Goal: Navigation & Orientation: Find specific page/section

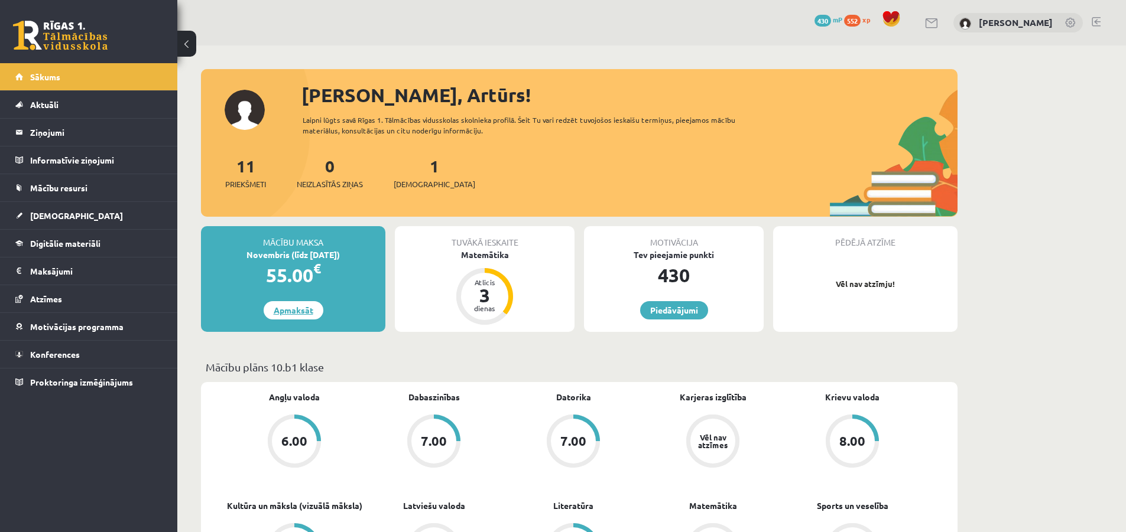
click at [288, 312] on link "Apmaksāt" at bounding box center [294, 310] width 60 height 18
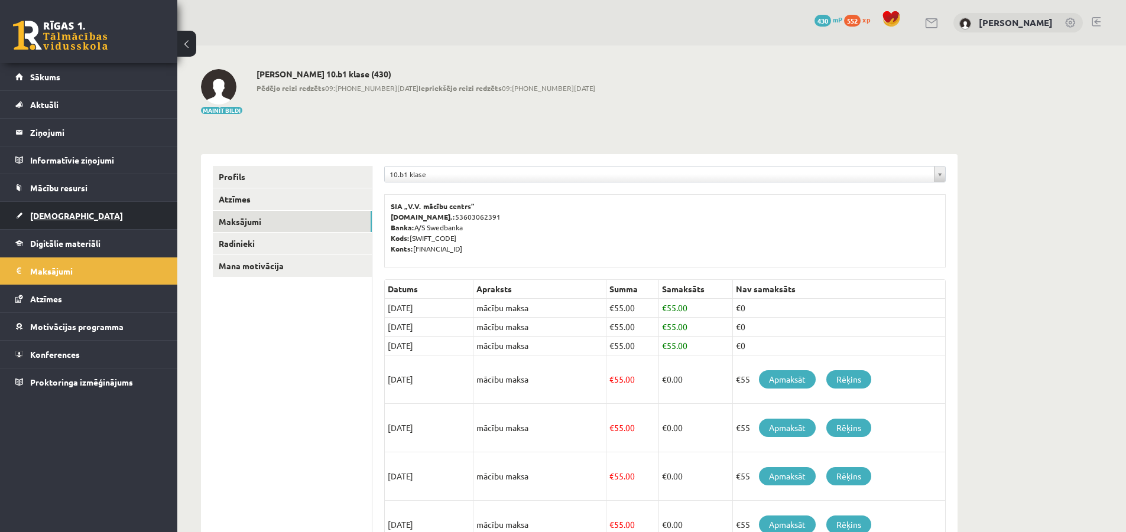
click at [27, 218] on link "[DEMOGRAPHIC_DATA]" at bounding box center [88, 215] width 147 height 27
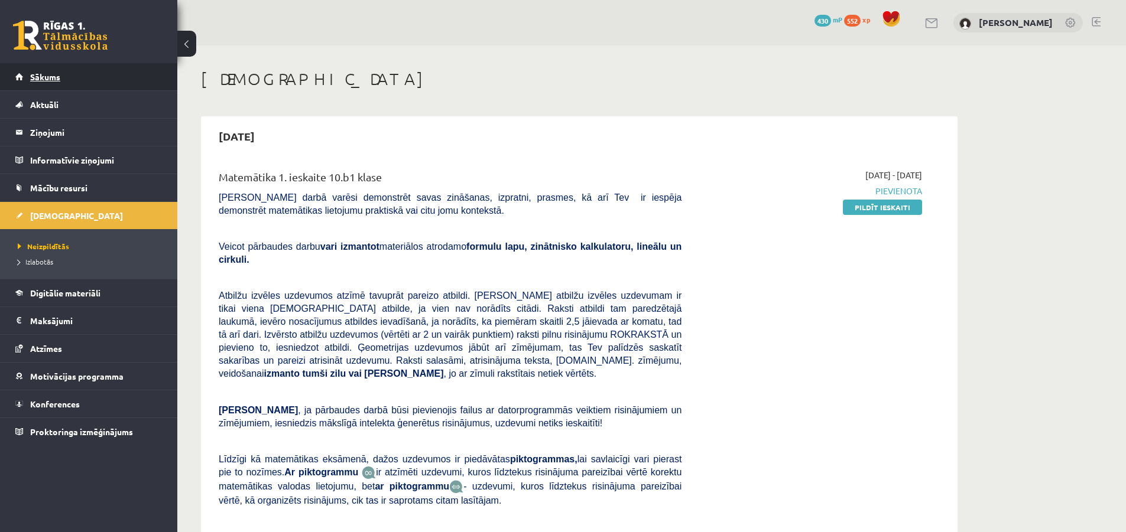
click at [57, 74] on span "Sākums" at bounding box center [45, 76] width 30 height 11
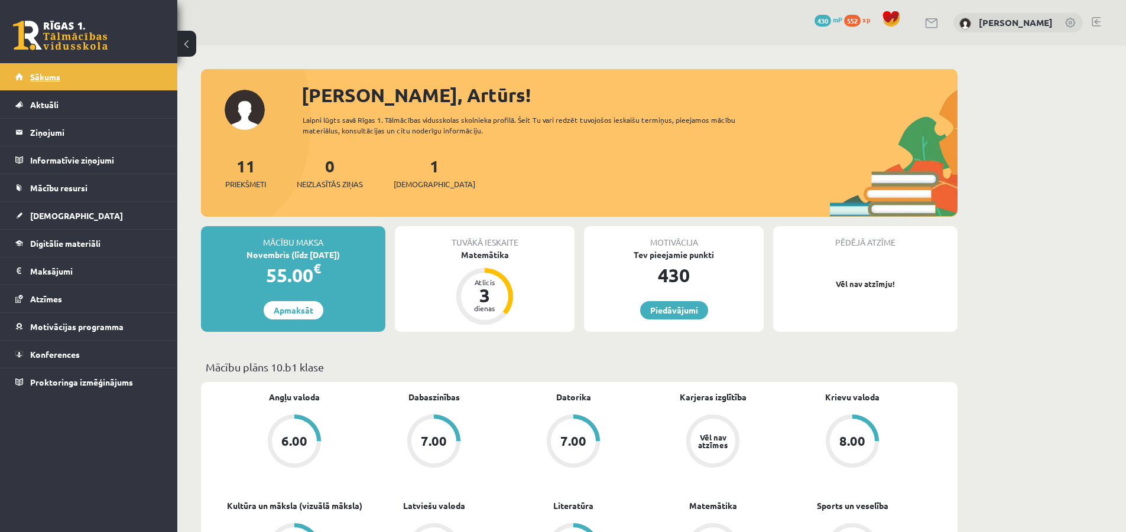
click at [84, 87] on link "Sākums" at bounding box center [88, 76] width 147 height 27
